Goal: Browse casually: Explore the website without a specific task or goal

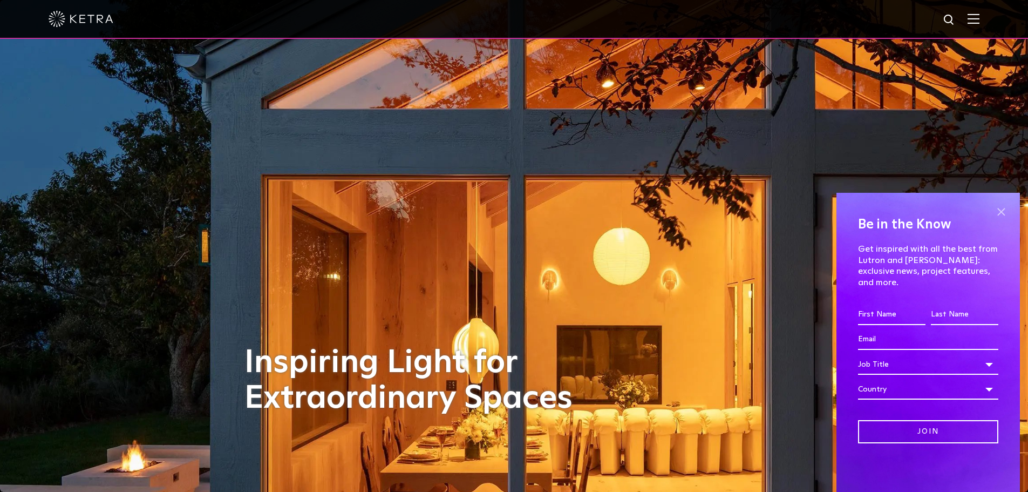
click at [1003, 220] on span at bounding box center [1001, 212] width 16 height 16
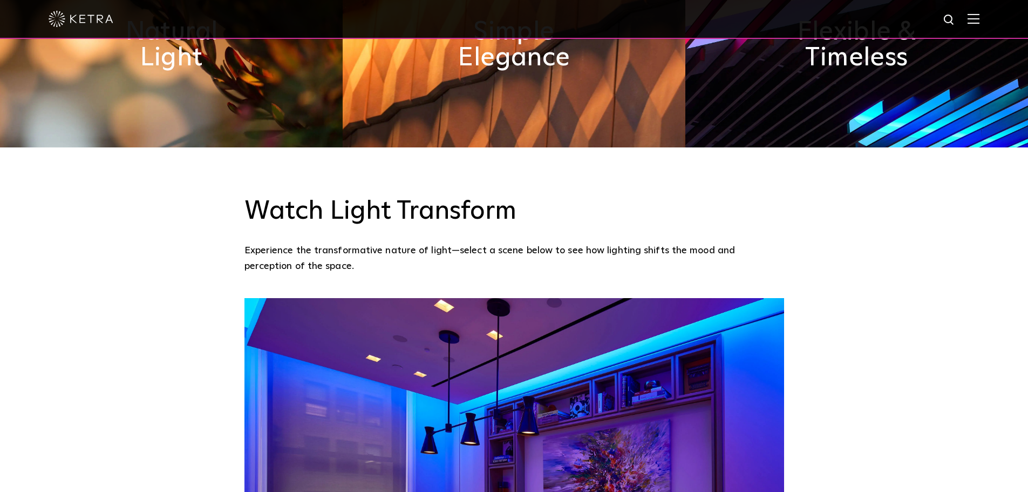
scroll to position [1026, 0]
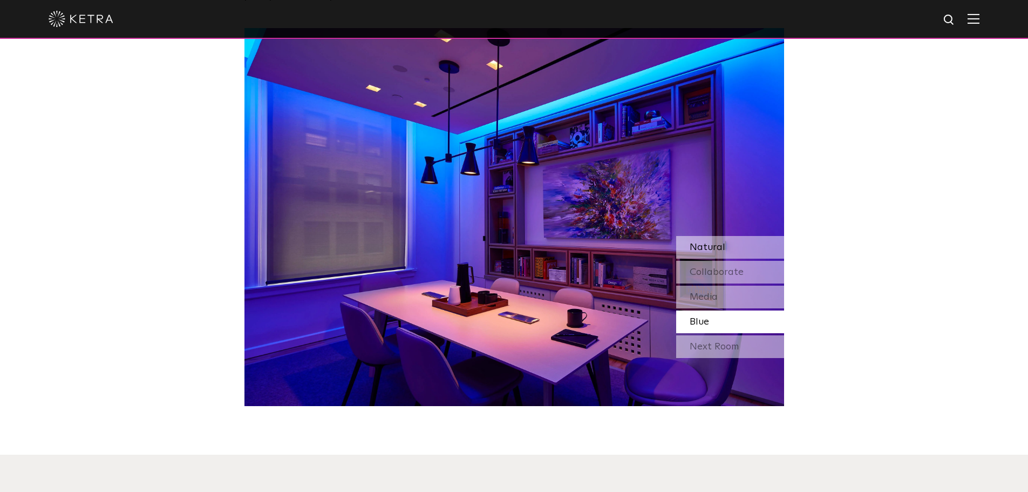
click at [722, 242] on span "Natural" at bounding box center [708, 247] width 36 height 10
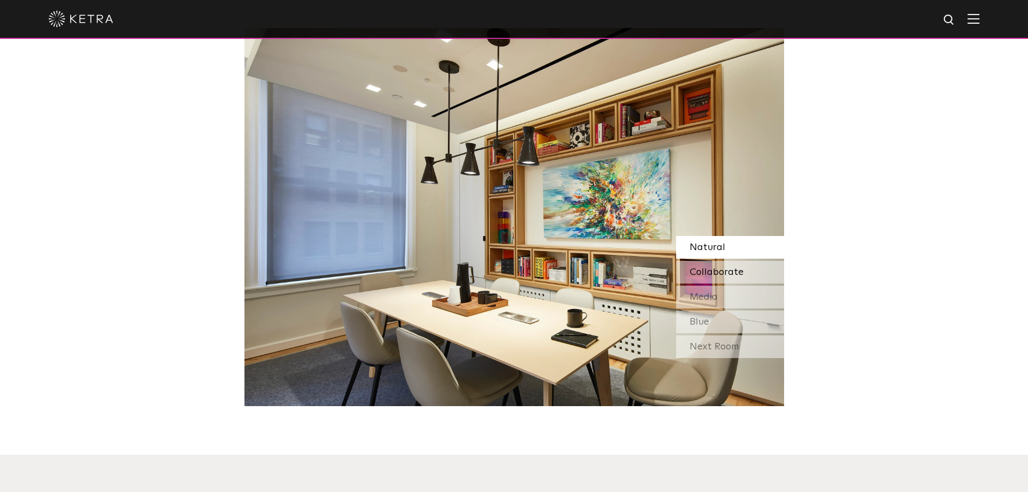
click at [723, 267] on span "Collaborate" at bounding box center [717, 272] width 54 height 10
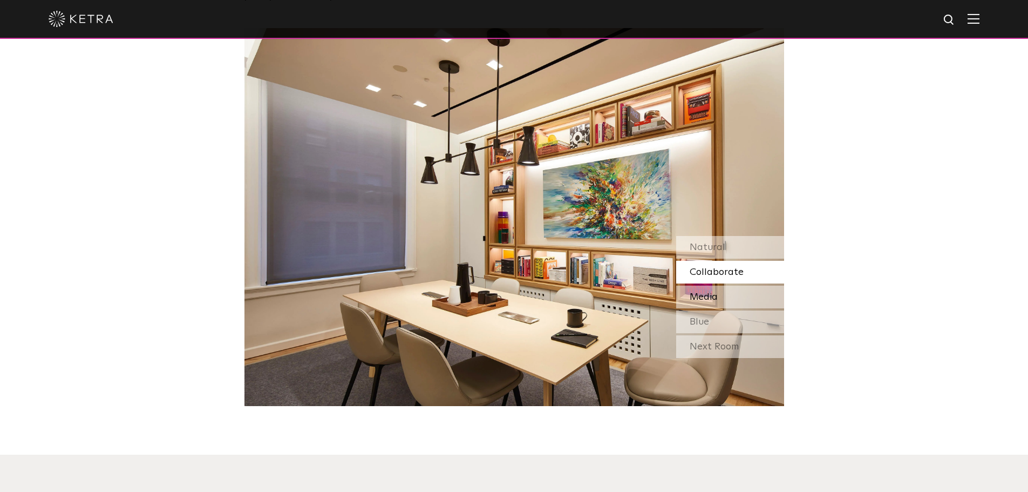
click at [726, 286] on div "Media" at bounding box center [730, 297] width 108 height 23
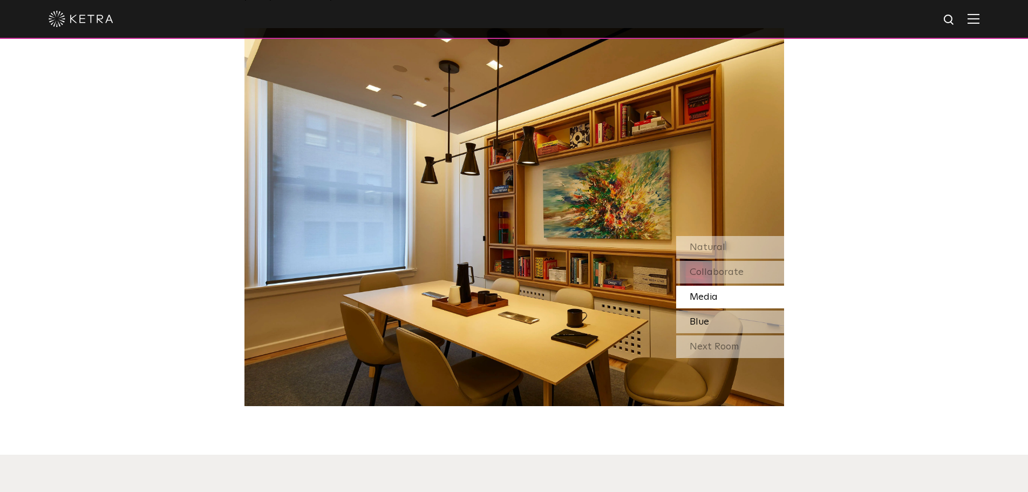
click at [718, 310] on div "Blue" at bounding box center [730, 321] width 108 height 23
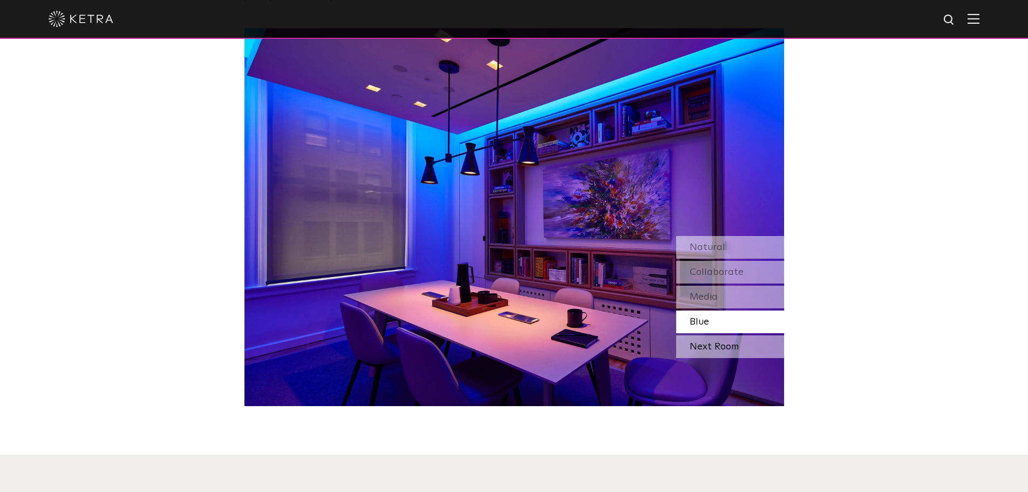
click at [721, 335] on div "Next Room" at bounding box center [730, 346] width 108 height 23
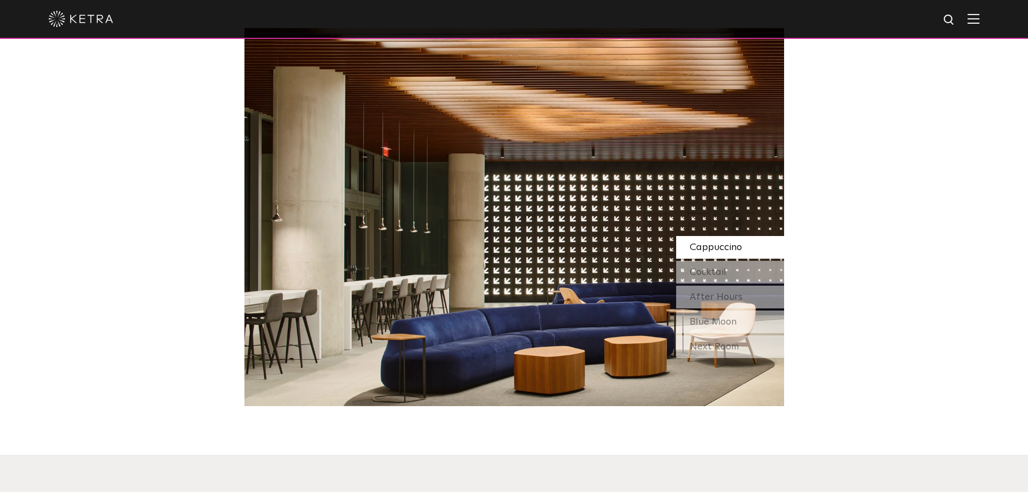
click at [718, 242] on span "Cappuccino" at bounding box center [716, 247] width 52 height 10
click at [710, 267] on span "Cocktail" at bounding box center [708, 272] width 37 height 10
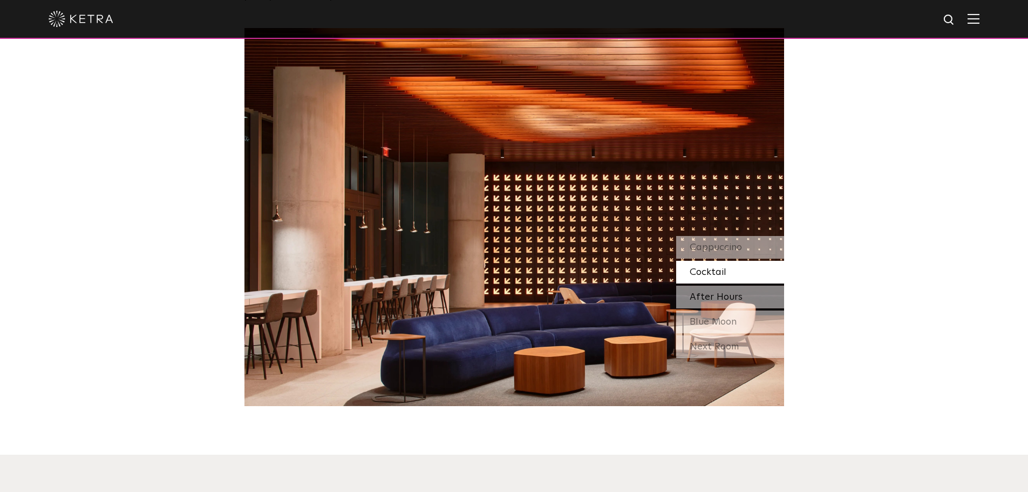
click at [713, 292] on span "After Hours" at bounding box center [716, 297] width 53 height 10
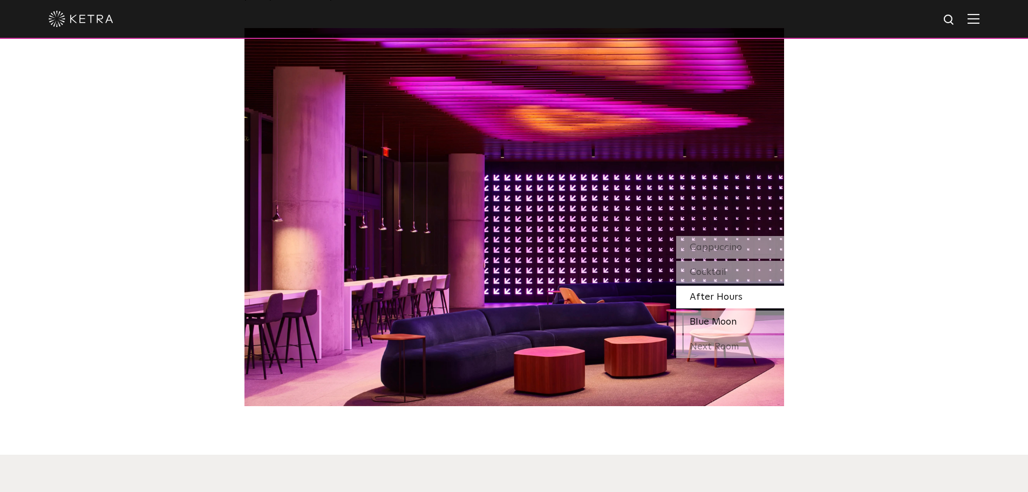
click at [711, 317] on span "Blue Moon" at bounding box center [713, 322] width 47 height 10
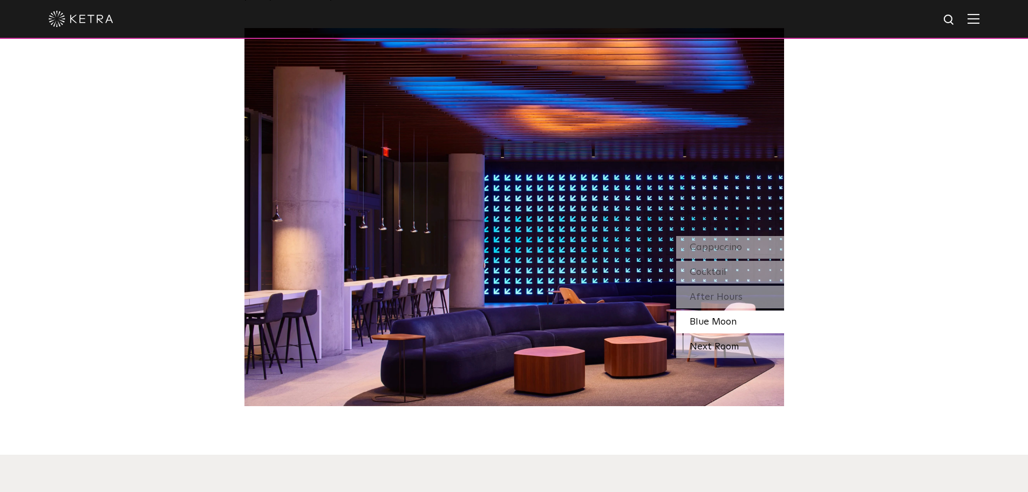
click at [713, 335] on div "Next Room" at bounding box center [730, 346] width 108 height 23
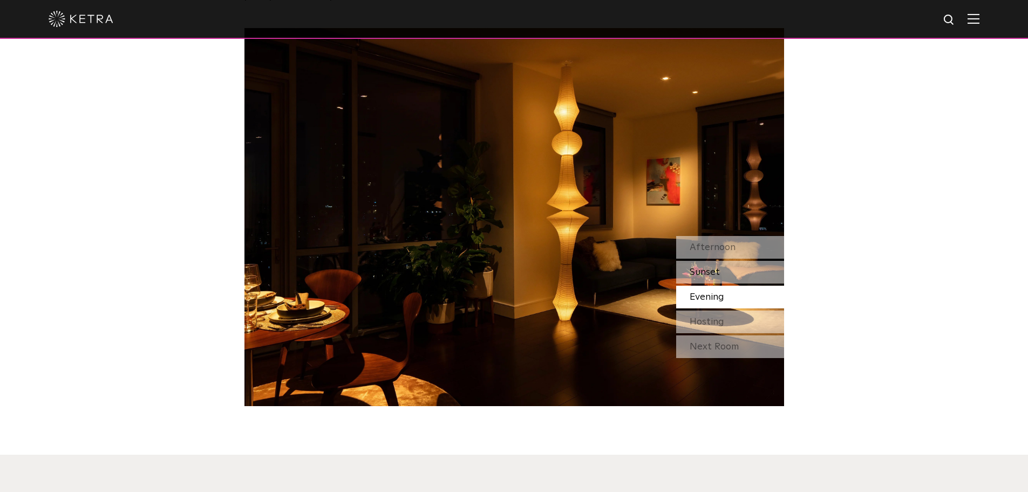
click at [724, 261] on div "Sunset" at bounding box center [730, 272] width 108 height 23
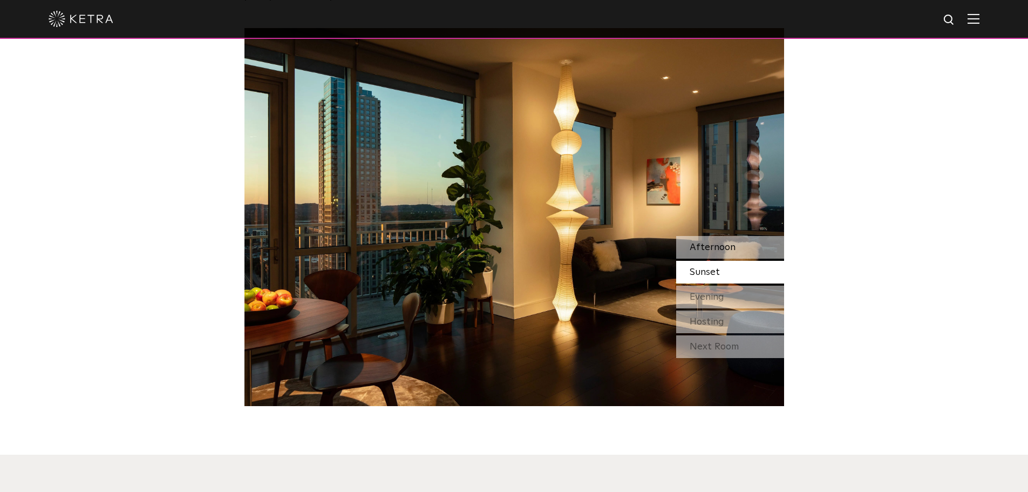
click at [718, 242] on span "Afternoon" at bounding box center [713, 247] width 46 height 10
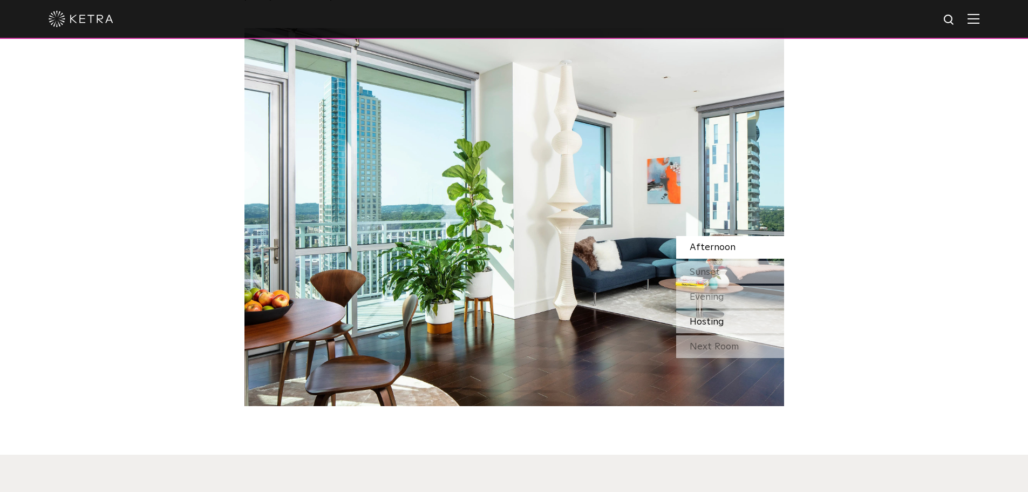
click at [717, 317] on span "Hosting" at bounding box center [707, 322] width 35 height 10
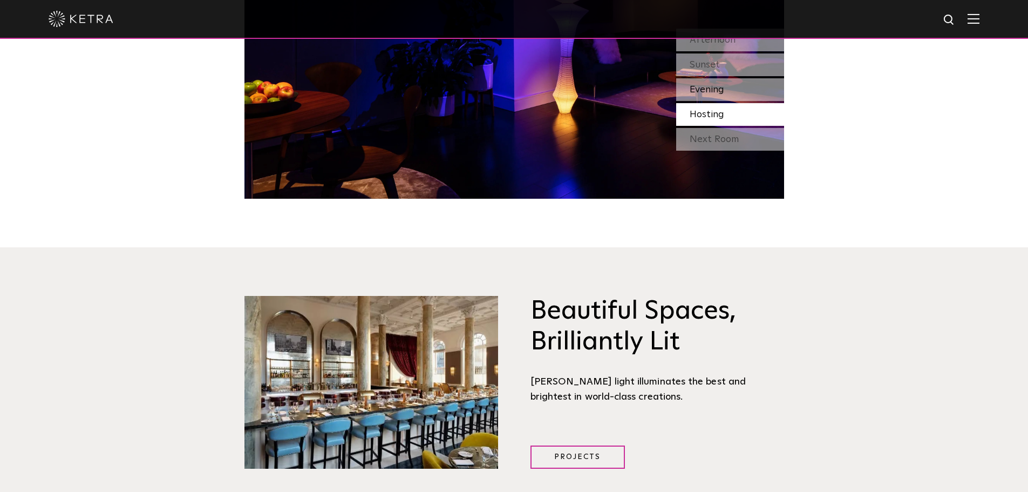
scroll to position [1134, 0]
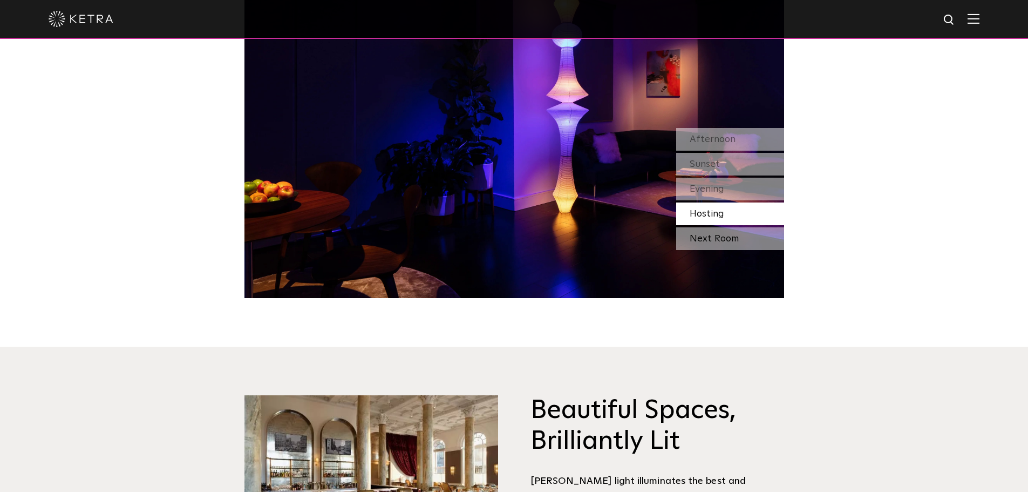
click at [713, 227] on div "Next Room" at bounding box center [730, 238] width 108 height 23
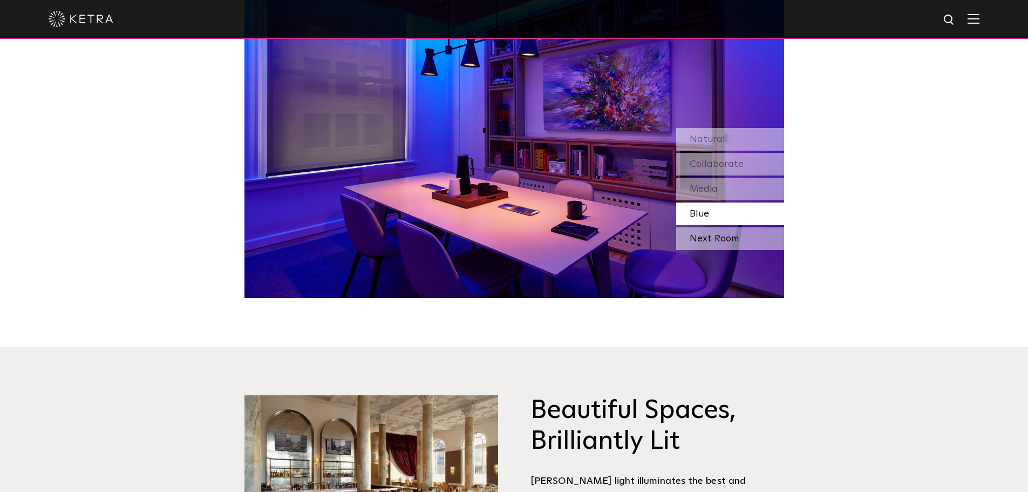
click at [713, 227] on div "Next Room" at bounding box center [730, 238] width 108 height 23
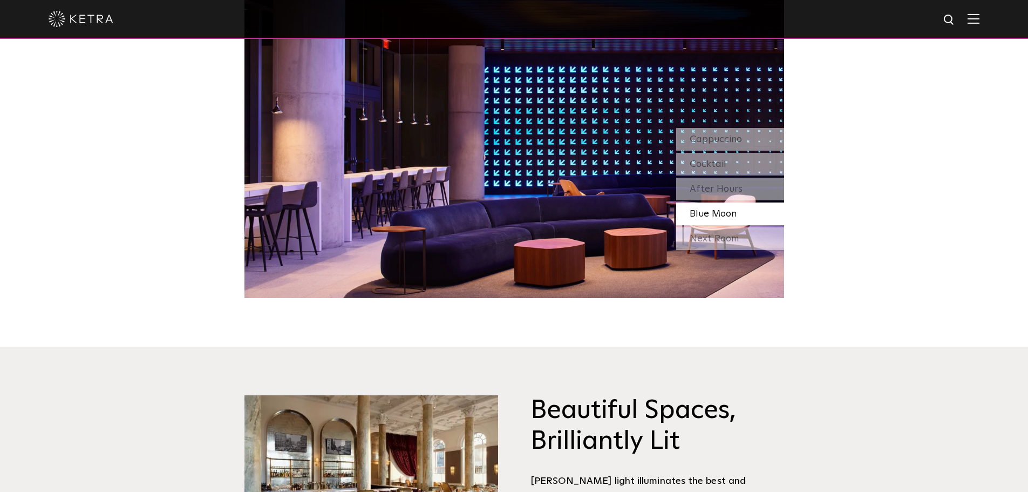
click at [713, 227] on div "Next Room" at bounding box center [730, 238] width 108 height 23
